Goal: Task Accomplishment & Management: Manage account settings

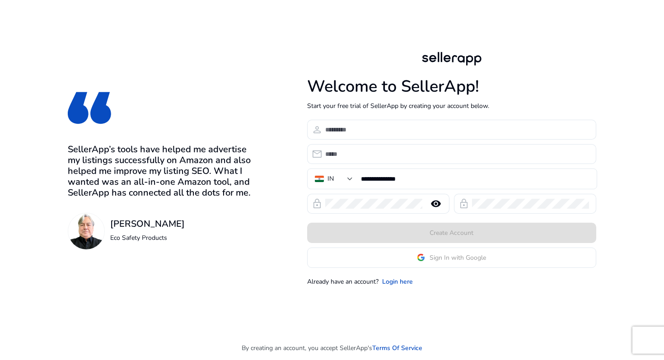
click at [411, 261] on app-google-signin "Sign In with Google" at bounding box center [451, 257] width 289 height 20
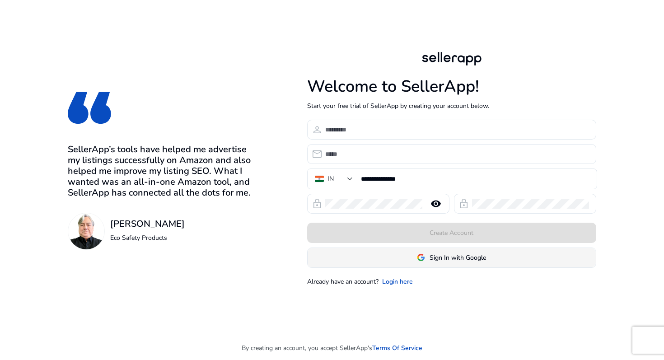
click at [401, 257] on span at bounding box center [452, 258] width 288 height 22
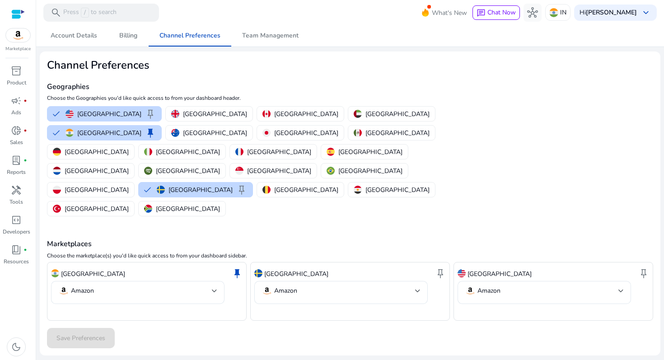
click at [277, 218] on div "Marketplaces Choose the marketplace(s) you'd like quick access to from your das…" at bounding box center [350, 269] width 606 height 103
click at [139, 201] on button "[GEOGRAPHIC_DATA]" at bounding box center [182, 208] width 87 height 14
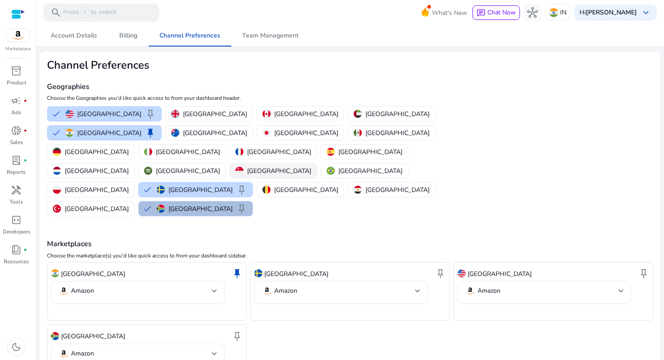
click at [247, 166] on p "[GEOGRAPHIC_DATA]" at bounding box center [279, 170] width 64 height 9
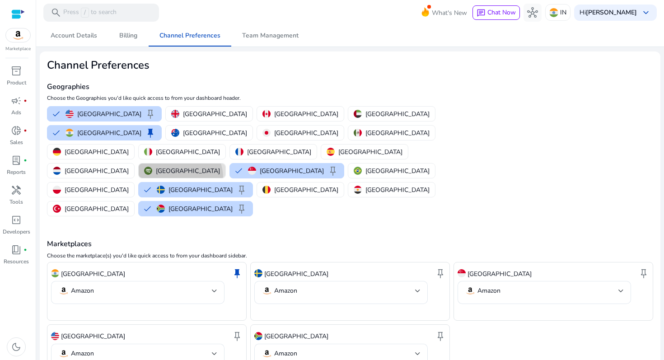
click at [139, 163] on button "[GEOGRAPHIC_DATA]" at bounding box center [182, 170] width 87 height 14
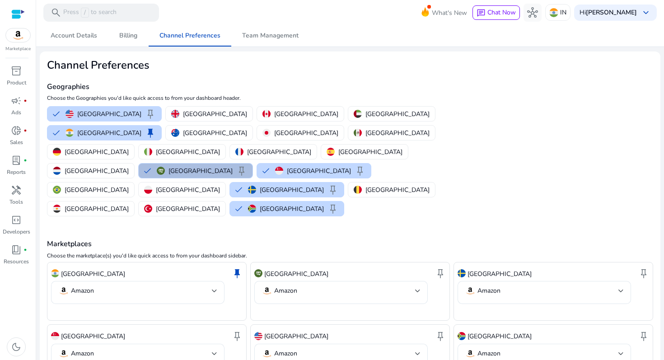
click at [157, 165] on div "Saudi Arabia keep" at bounding box center [202, 170] width 90 height 11
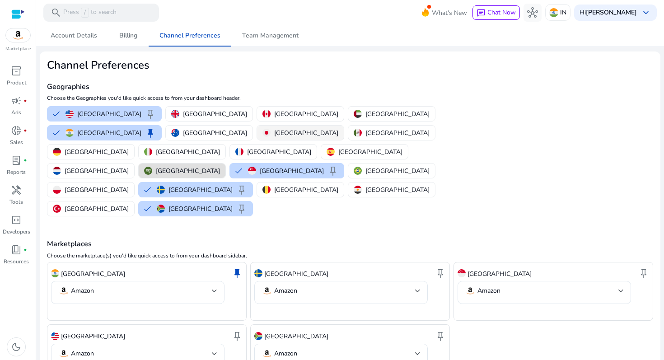
click at [262, 131] on div "[GEOGRAPHIC_DATA]" at bounding box center [300, 132] width 76 height 9
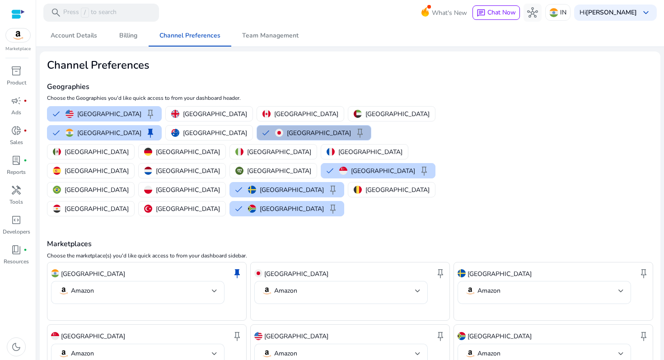
click at [287, 136] on p "[GEOGRAPHIC_DATA]" at bounding box center [319, 132] width 64 height 9
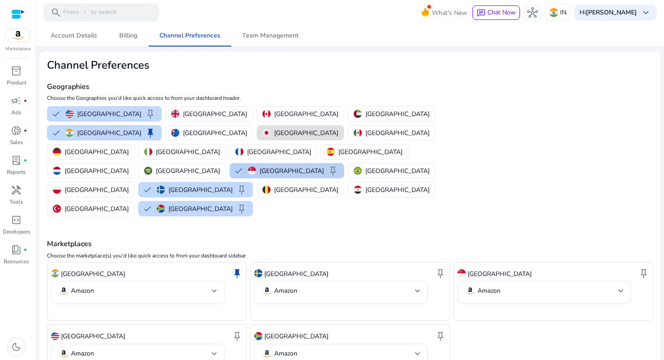
click at [230, 163] on button "Singapore keep" at bounding box center [287, 170] width 114 height 14
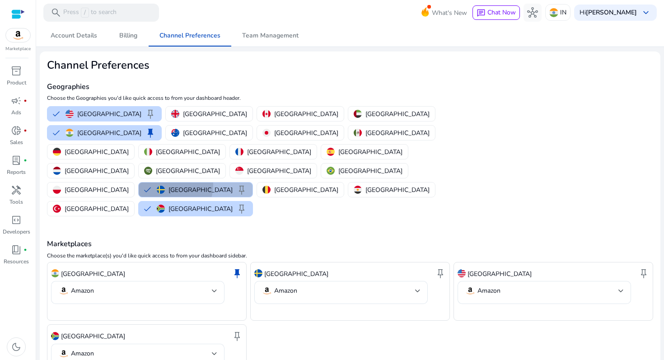
click at [247, 184] on div "Sweden keep" at bounding box center [202, 189] width 90 height 11
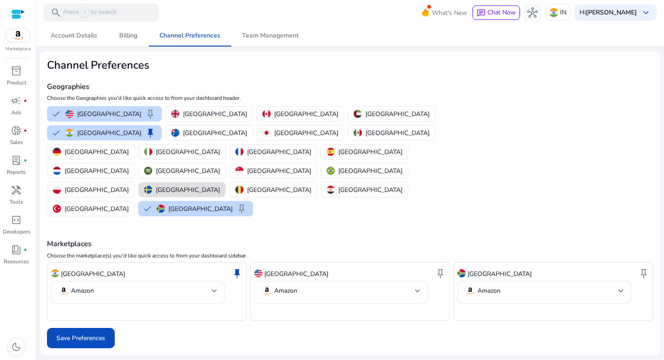
click at [159, 160] on div "United States keep United Kingdom Canada United Arab Emirates India keep Austra…" at bounding box center [247, 161] width 408 height 114
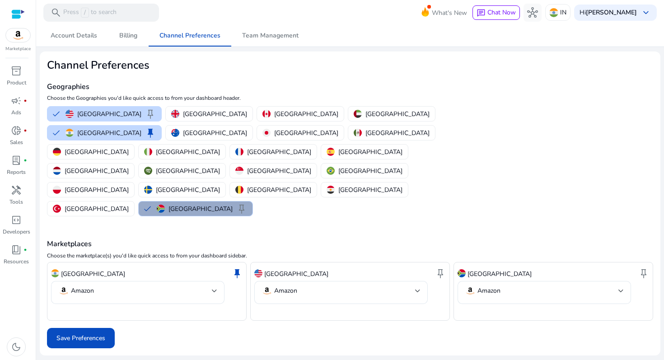
click at [157, 203] on div "South Africa keep" at bounding box center [202, 208] width 90 height 11
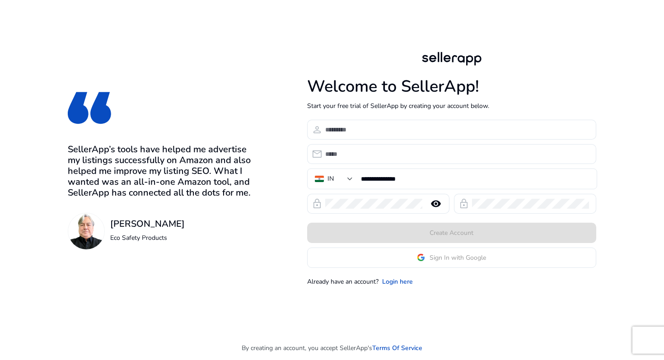
click at [422, 263] on app-google-signin "Sign In with Google" at bounding box center [451, 257] width 289 height 20
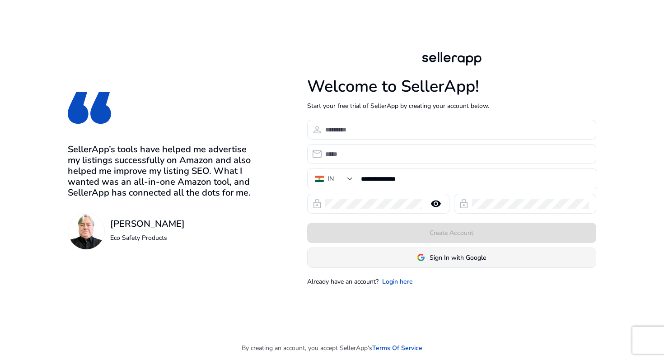
click at [431, 259] on span "Sign In with Google" at bounding box center [458, 257] width 56 height 9
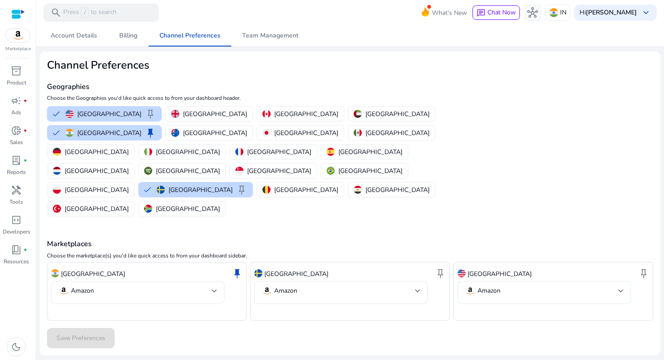
click at [126, 285] on mat-select-trigger "Amazon" at bounding box center [135, 290] width 154 height 11
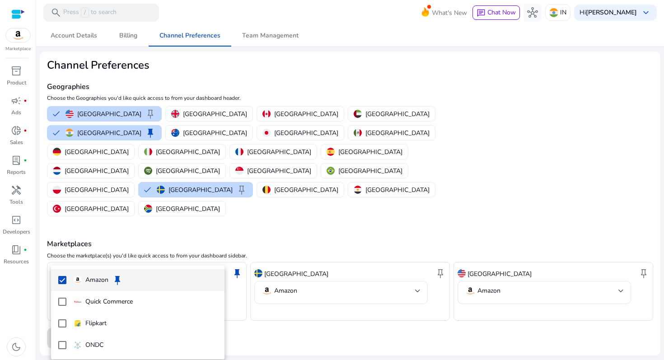
click at [186, 195] on div at bounding box center [332, 180] width 664 height 360
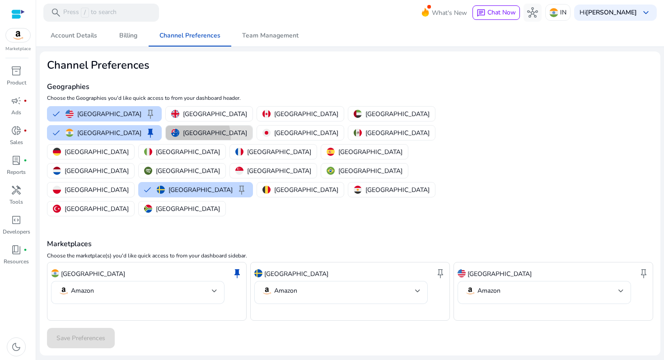
click at [183, 136] on p "[GEOGRAPHIC_DATA]" at bounding box center [215, 132] width 64 height 9
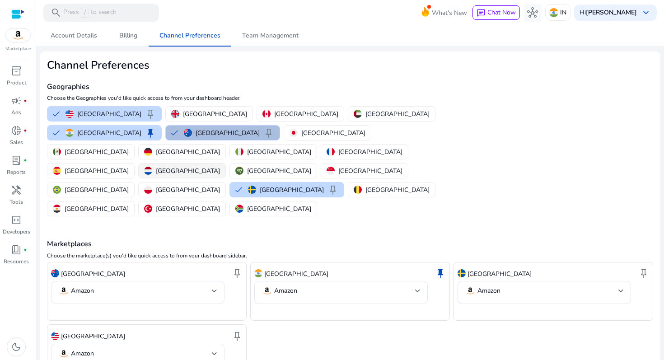
click at [139, 163] on button "[GEOGRAPHIC_DATA]" at bounding box center [182, 170] width 87 height 14
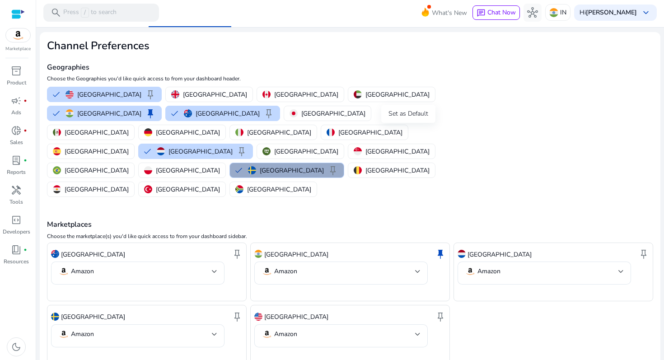
click at [338, 165] on span "keep" at bounding box center [332, 170] width 11 height 11
click at [324, 166] on p "[GEOGRAPHIC_DATA]" at bounding box center [292, 170] width 64 height 9
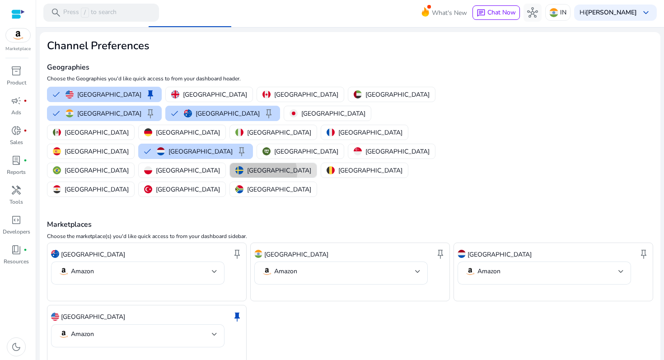
click at [311, 166] on p "[GEOGRAPHIC_DATA]" at bounding box center [279, 170] width 64 height 9
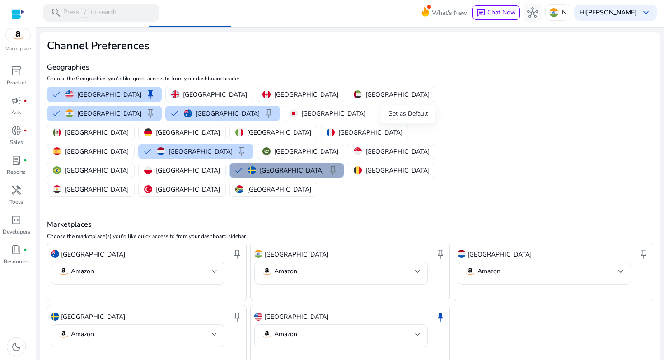
click at [338, 165] on span "keep" at bounding box center [332, 170] width 11 height 11
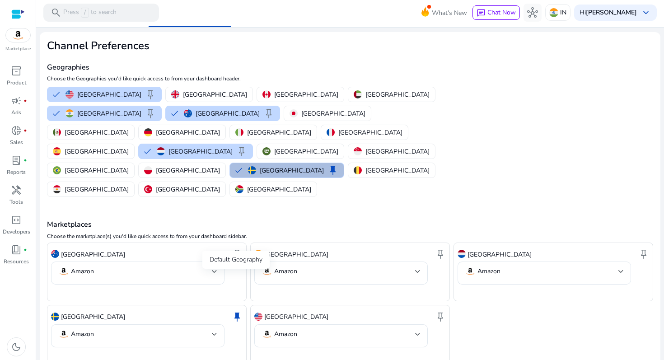
click at [236, 311] on span "keep" at bounding box center [237, 316] width 11 height 11
click at [338, 165] on span "keep" at bounding box center [332, 170] width 11 height 11
click at [338, 165] on div "Sweden keep" at bounding box center [293, 170] width 90 height 11
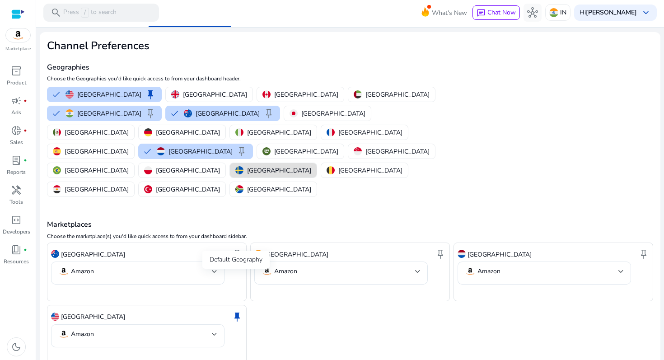
click at [238, 311] on span "keep" at bounding box center [237, 316] width 11 height 11
click at [236, 311] on span "keep" at bounding box center [237, 316] width 11 height 11
click at [112, 96] on p "[GEOGRAPHIC_DATA]" at bounding box center [109, 94] width 64 height 9
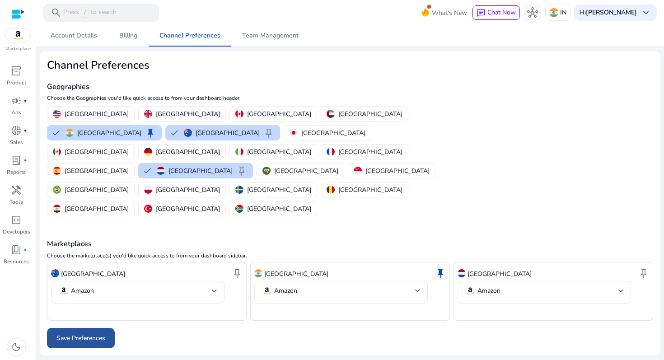
click at [94, 333] on span "Save Preferences" at bounding box center [80, 337] width 49 height 9
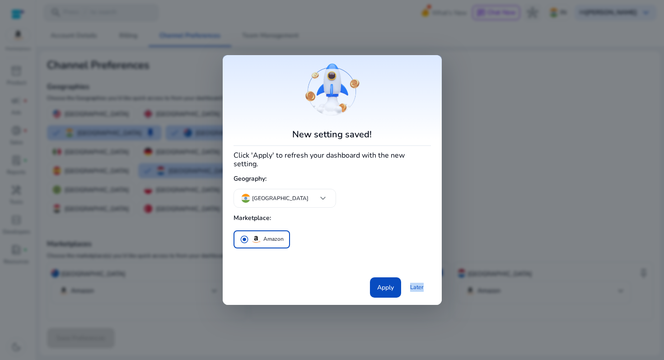
click at [419, 292] on div "Apply Later" at bounding box center [331, 286] width 197 height 24
click at [418, 283] on link "Later" at bounding box center [417, 287] width 28 height 16
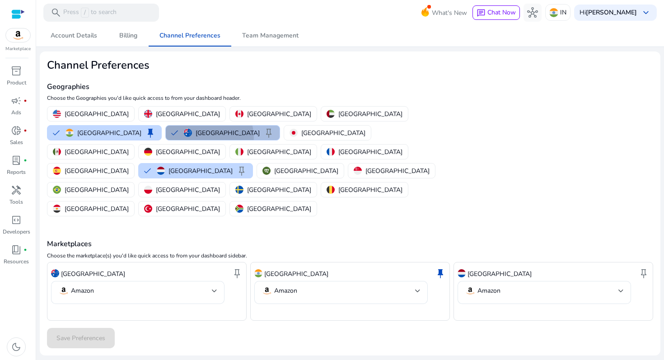
click at [196, 137] on p "[GEOGRAPHIC_DATA]" at bounding box center [228, 132] width 64 height 9
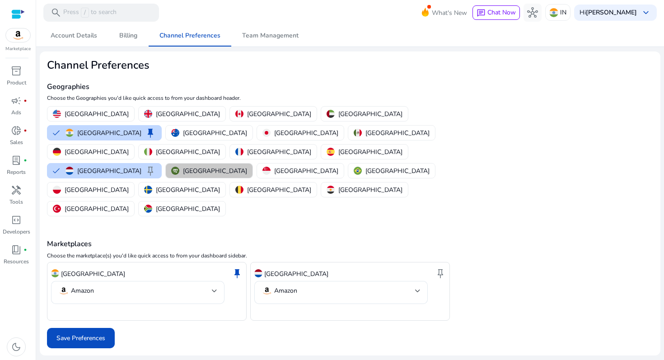
click at [183, 166] on p "[GEOGRAPHIC_DATA]" at bounding box center [215, 170] width 64 height 9
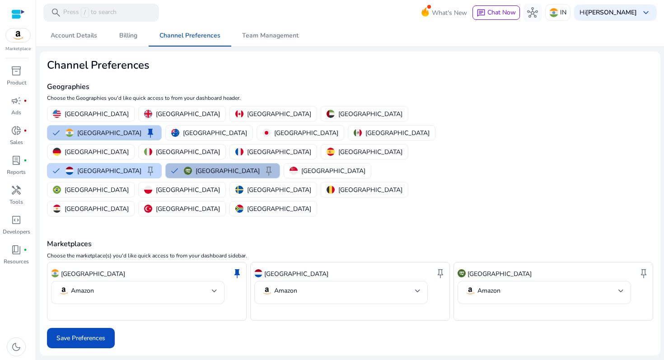
click at [161, 126] on button "India keep" at bounding box center [104, 133] width 114 height 14
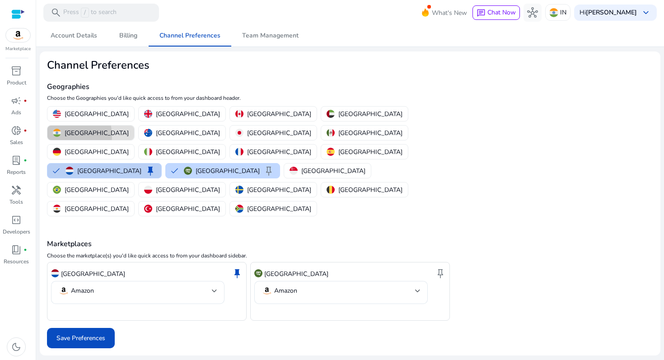
click at [161, 163] on button "Netherlands keep" at bounding box center [104, 170] width 114 height 14
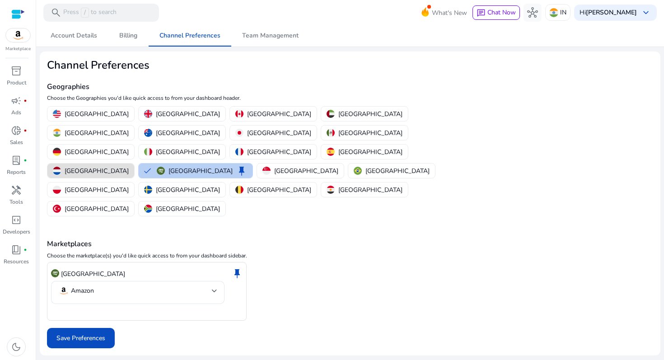
click at [168, 166] on p "[GEOGRAPHIC_DATA]" at bounding box center [200, 170] width 64 height 9
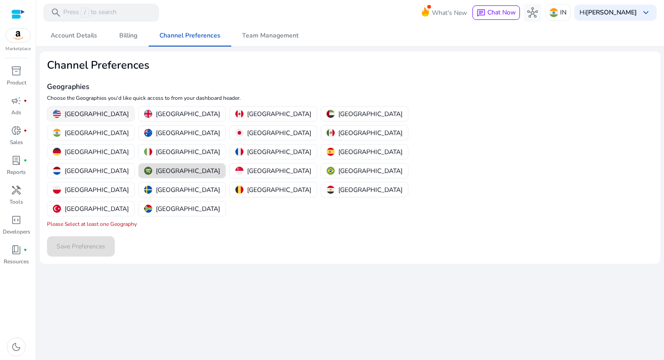
click at [85, 117] on p "[GEOGRAPHIC_DATA]" at bounding box center [97, 113] width 64 height 9
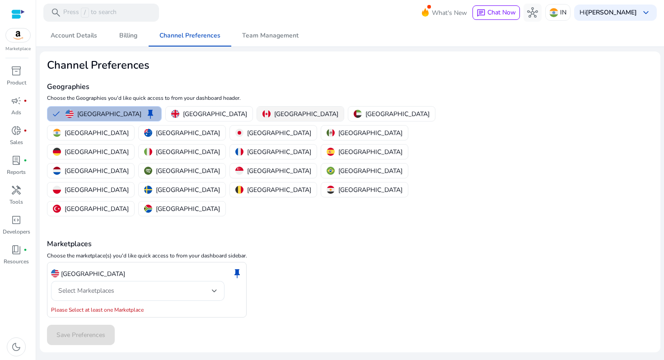
click at [274, 111] on p "[GEOGRAPHIC_DATA]" at bounding box center [306, 113] width 64 height 9
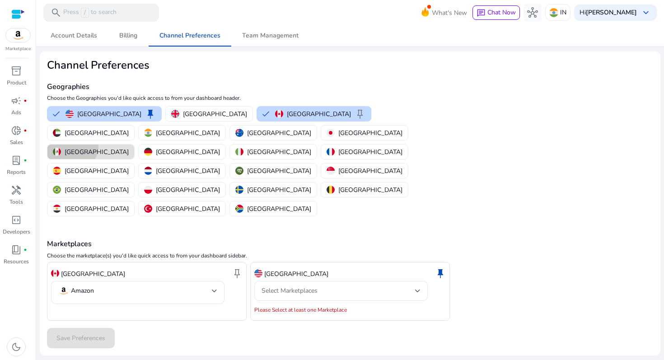
click at [134, 145] on button "[GEOGRAPHIC_DATA]" at bounding box center [90, 152] width 87 height 14
